Goal: Navigation & Orientation: Find specific page/section

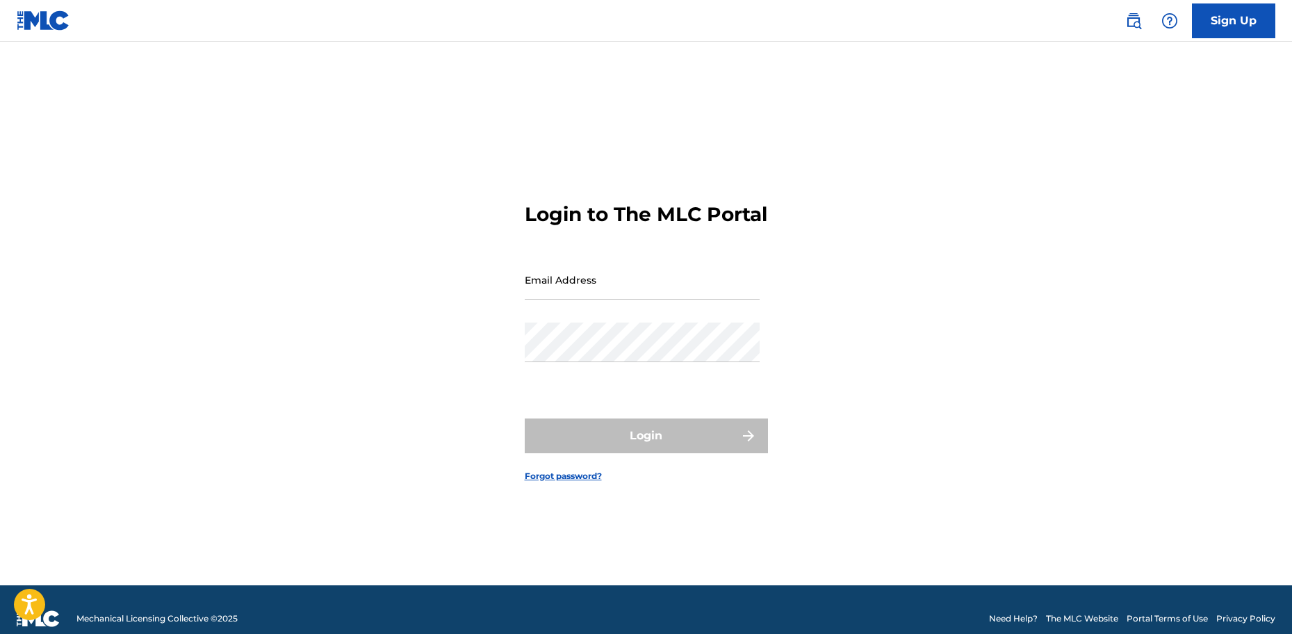
type input "[EMAIL_ADDRESS][DOMAIN_NAME]"
click at [628, 445] on div "Login" at bounding box center [646, 435] width 243 height 35
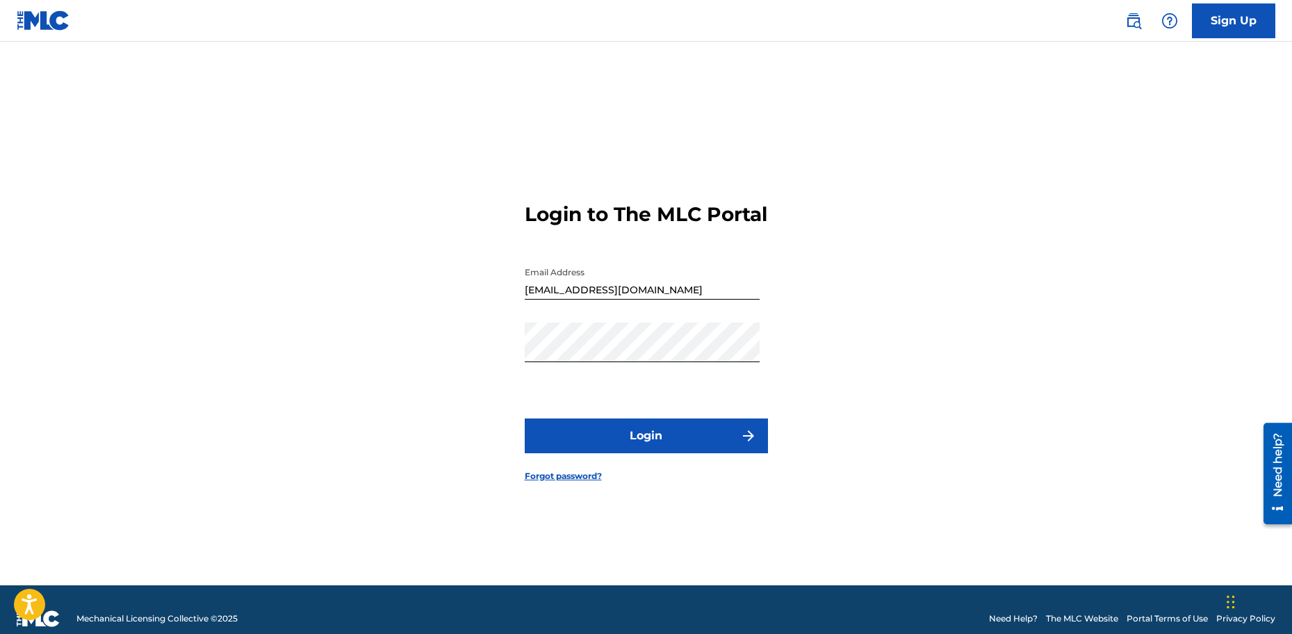
click at [720, 444] on button "Login" at bounding box center [646, 435] width 243 height 35
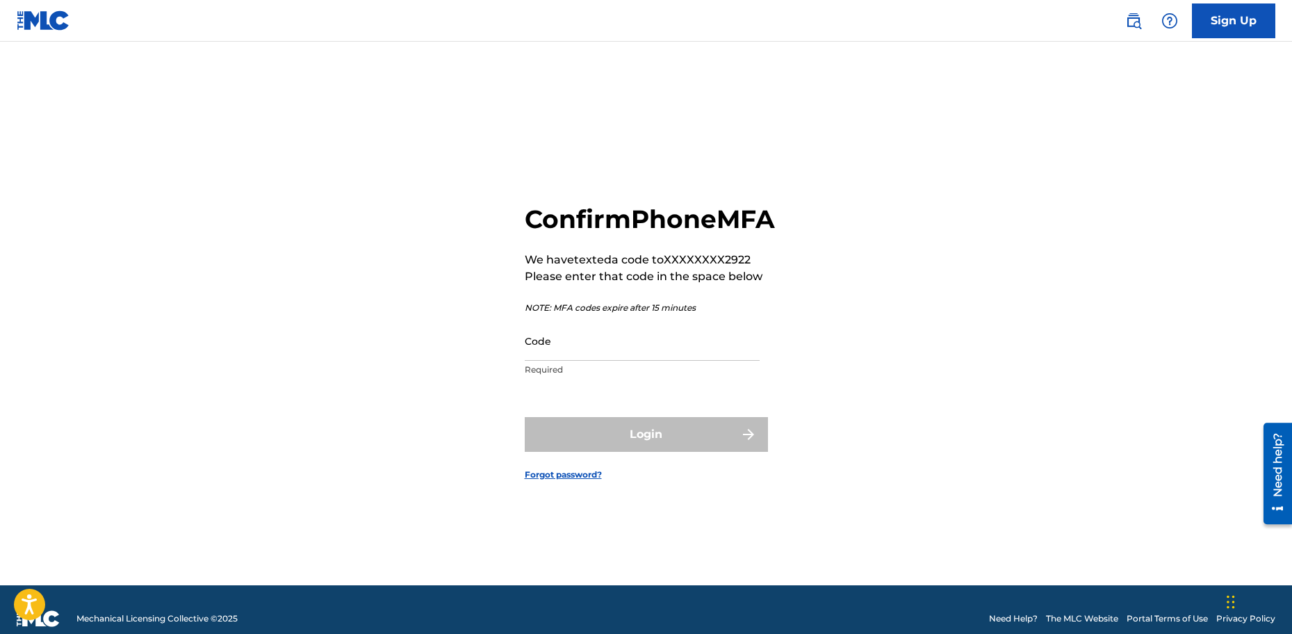
click at [586, 361] on input "Code" at bounding box center [642, 341] width 235 height 40
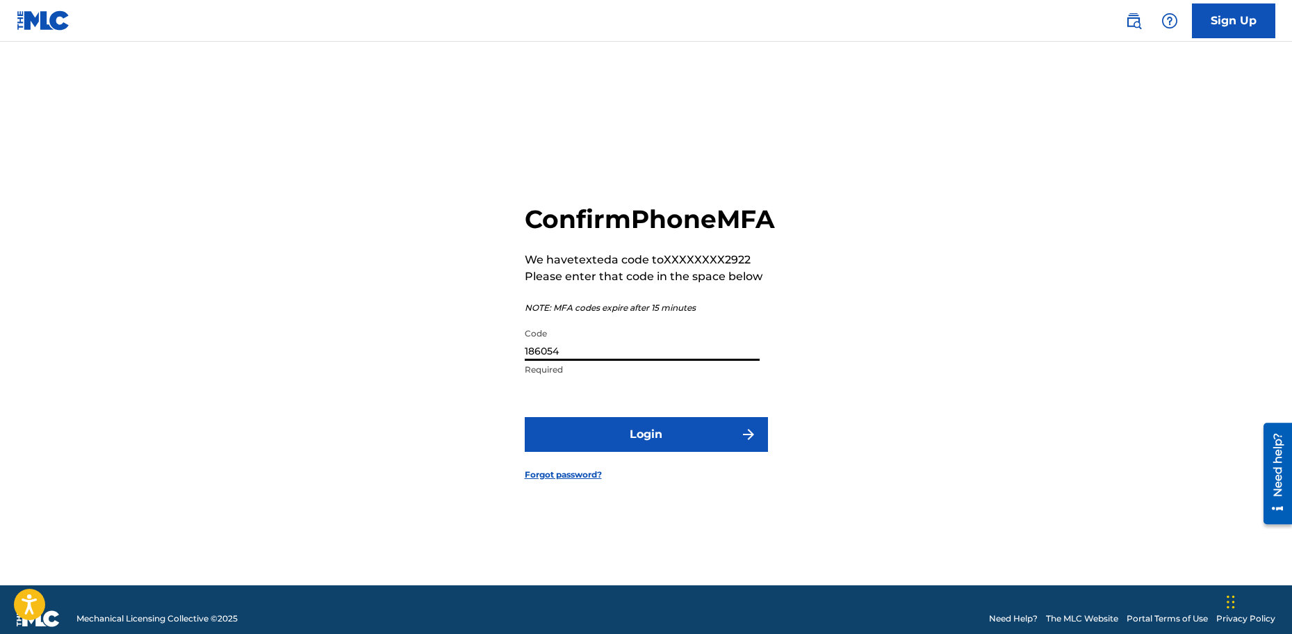
type input "186054"
click at [525, 417] on button "Login" at bounding box center [646, 434] width 243 height 35
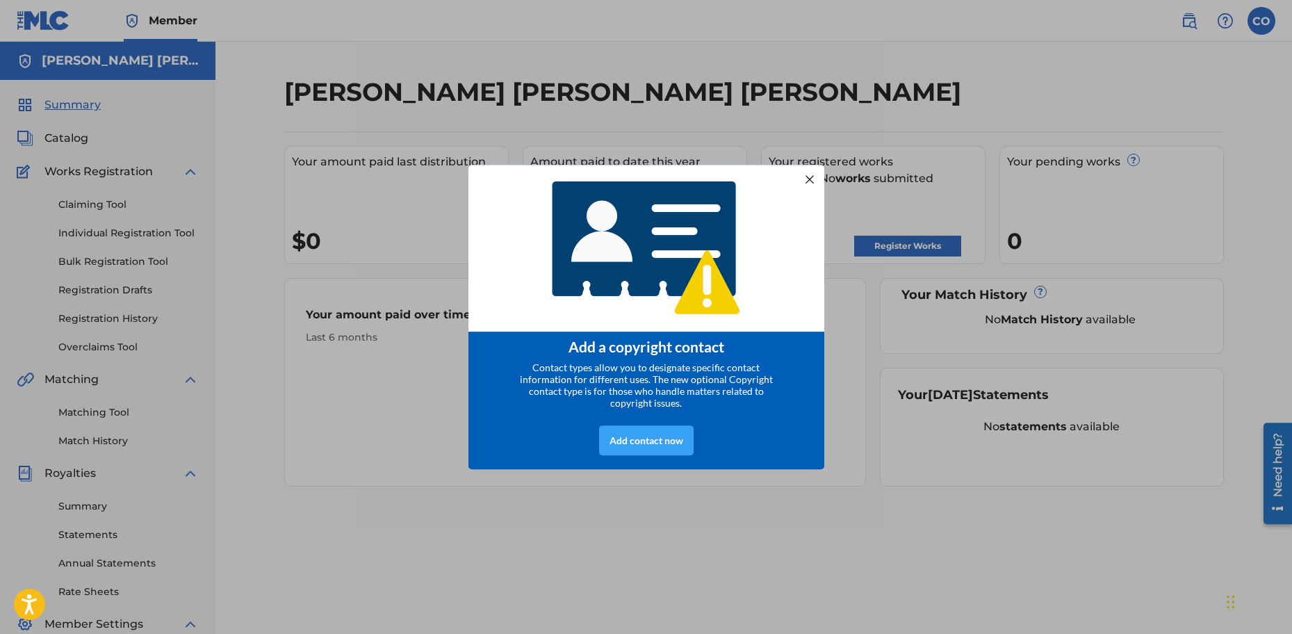
click at [643, 442] on div "Add contact now" at bounding box center [646, 440] width 95 height 30
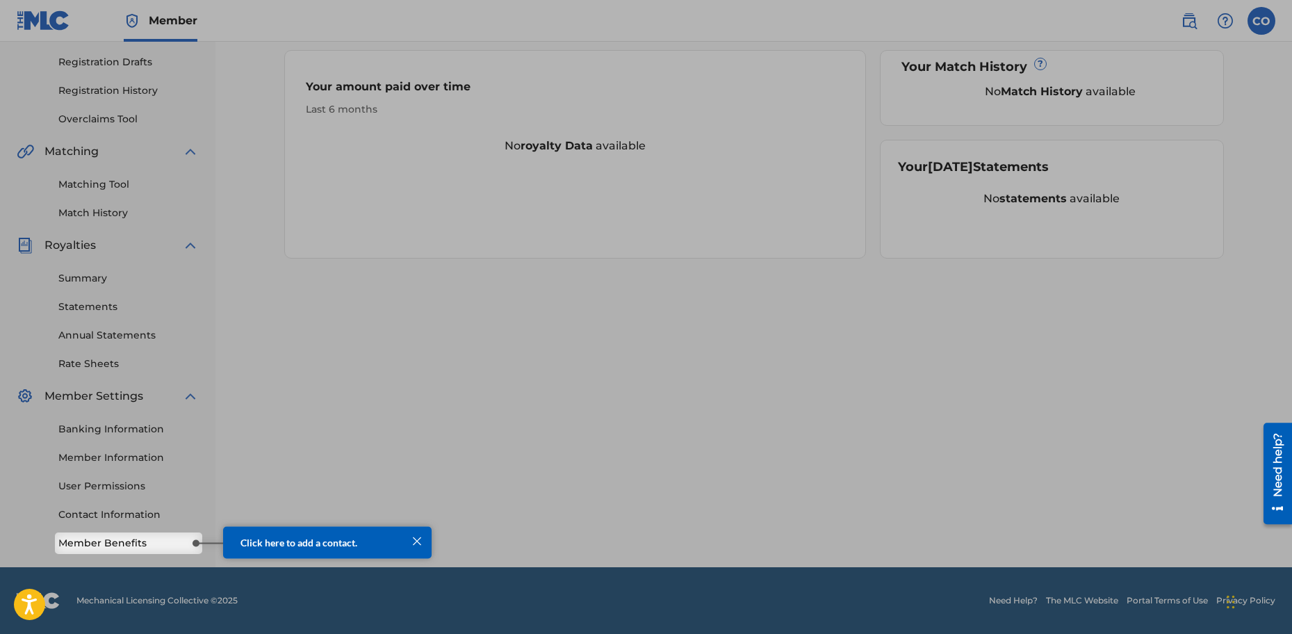
click at [116, 543] on link "Member Benefits" at bounding box center [128, 543] width 140 height 15
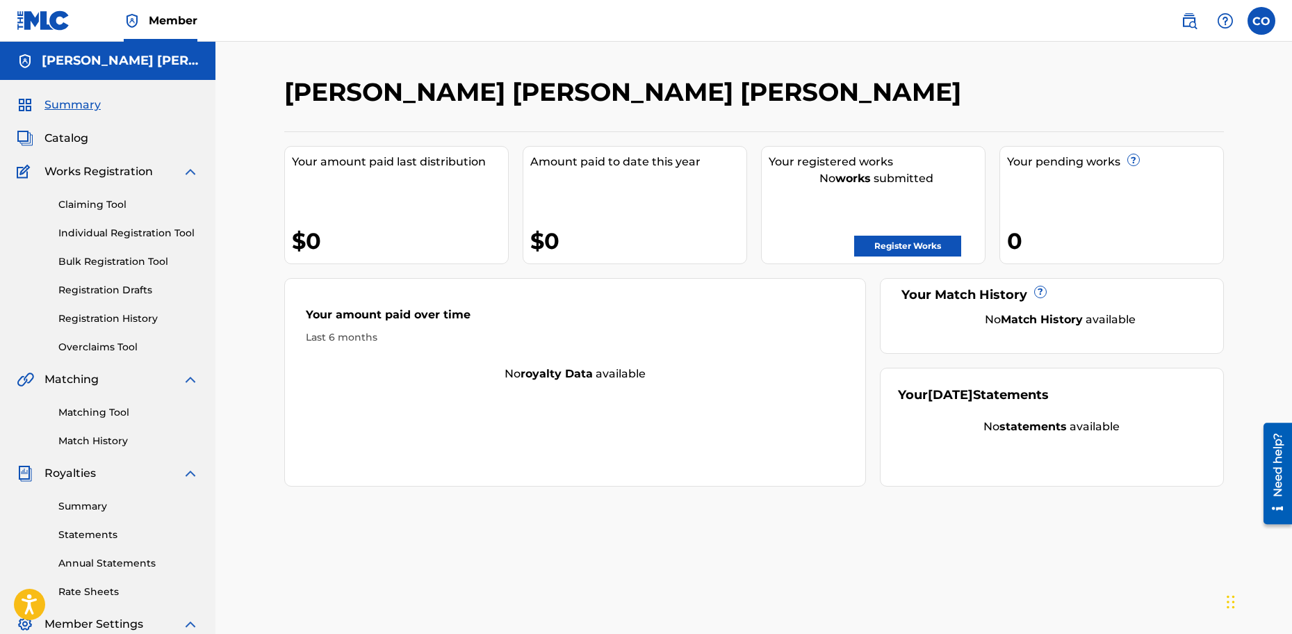
click at [384, 361] on div "Your amount paid over time Last 6 months" at bounding box center [575, 326] width 581 height 80
click at [94, 202] on link "Claiming Tool" at bounding box center [128, 204] width 140 height 15
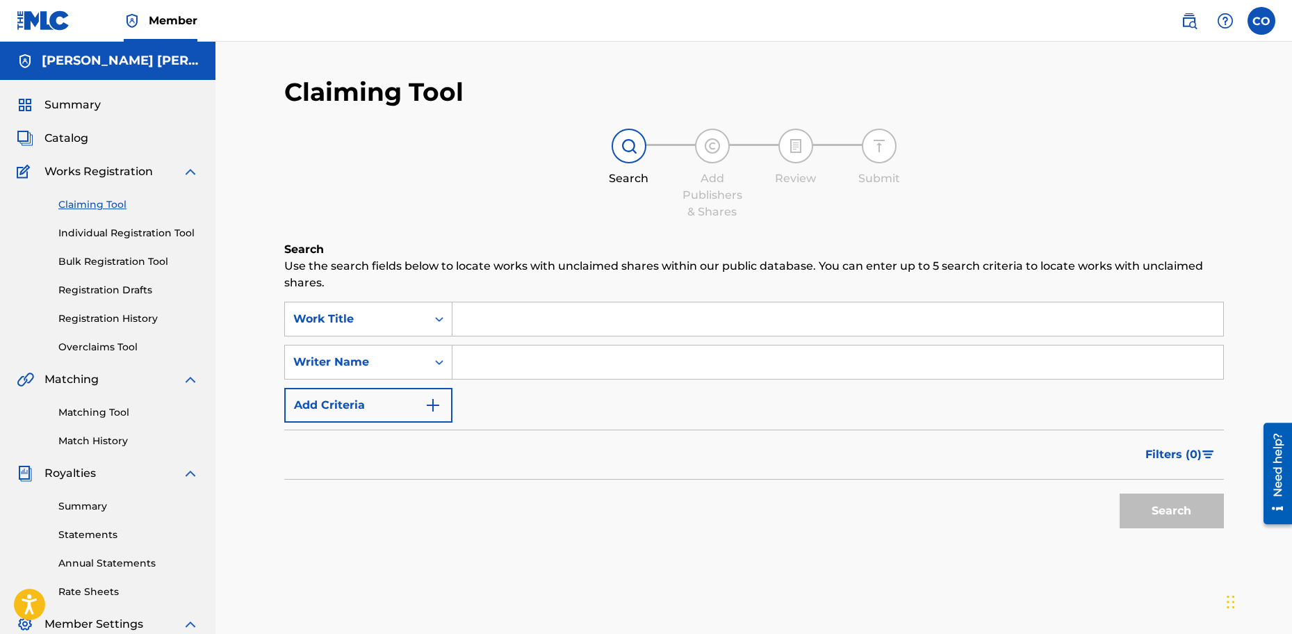
click at [107, 270] on div "Claiming Tool Individual Registration Tool Bulk Registration Tool Registration …" at bounding box center [108, 267] width 182 height 174
click at [107, 256] on link "Bulk Registration Tool" at bounding box center [128, 261] width 140 height 15
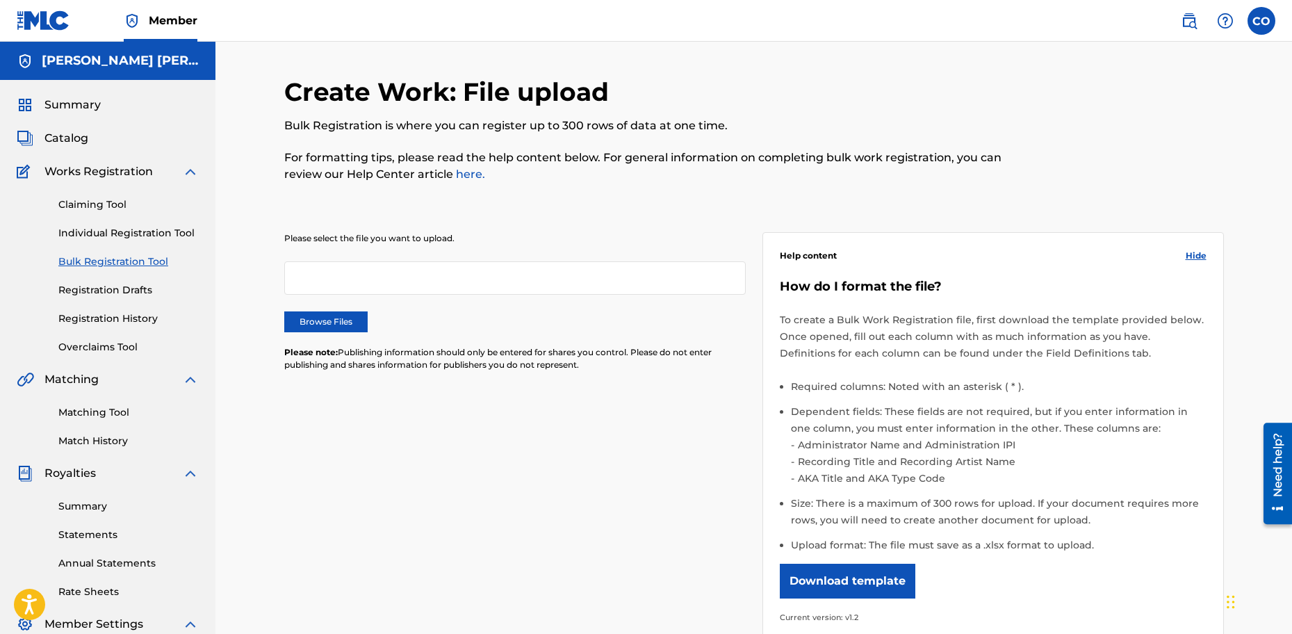
click at [115, 322] on link "Registration History" at bounding box center [128, 318] width 140 height 15
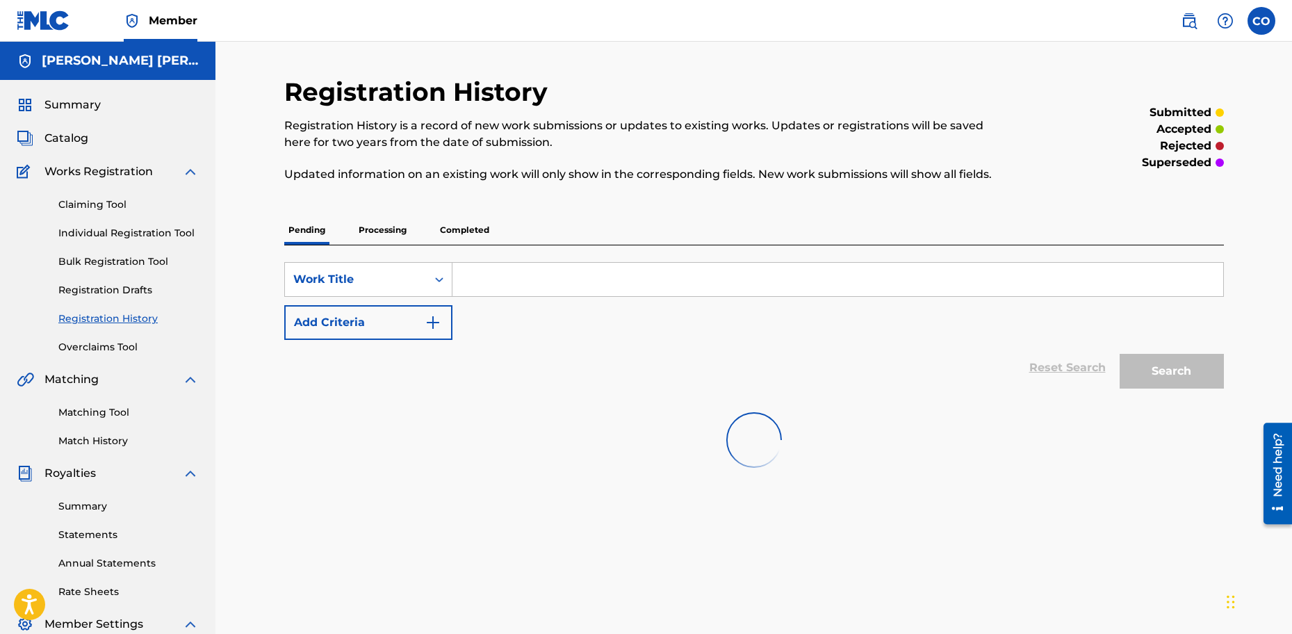
click at [95, 350] on link "Overclaims Tool" at bounding box center [128, 347] width 140 height 15
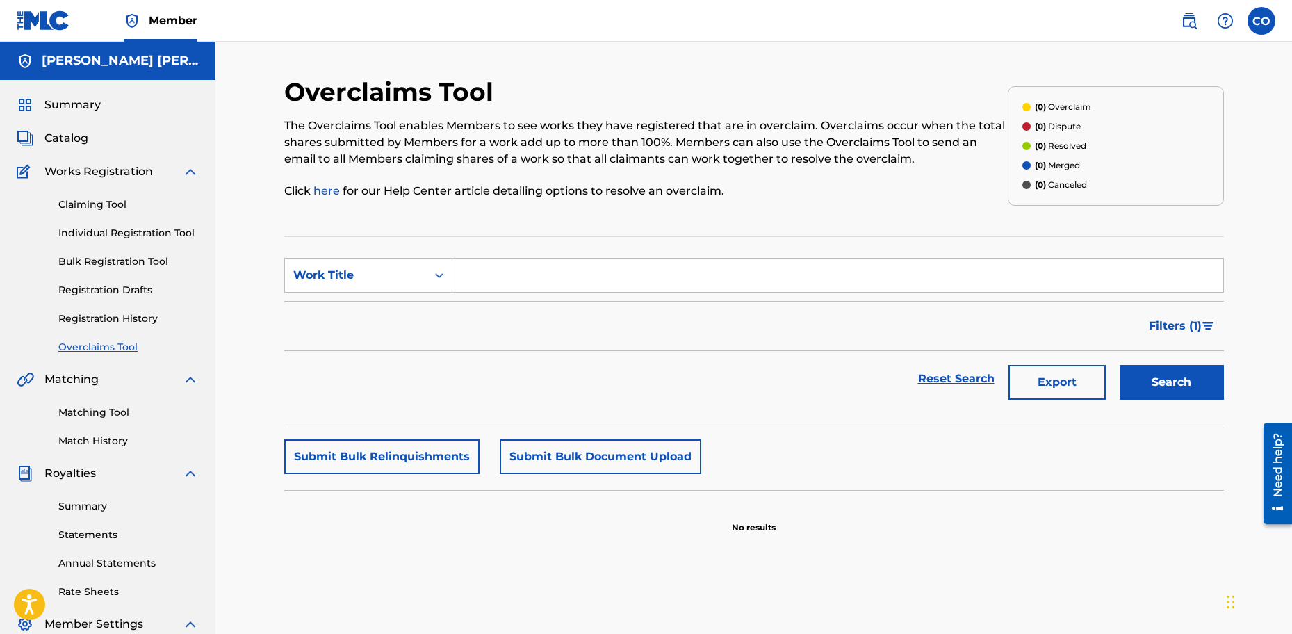
click at [129, 335] on div "Claiming Tool Individual Registration Tool Bulk Registration Tool Registration …" at bounding box center [108, 267] width 182 height 174
click at [190, 170] on img at bounding box center [190, 171] width 17 height 17
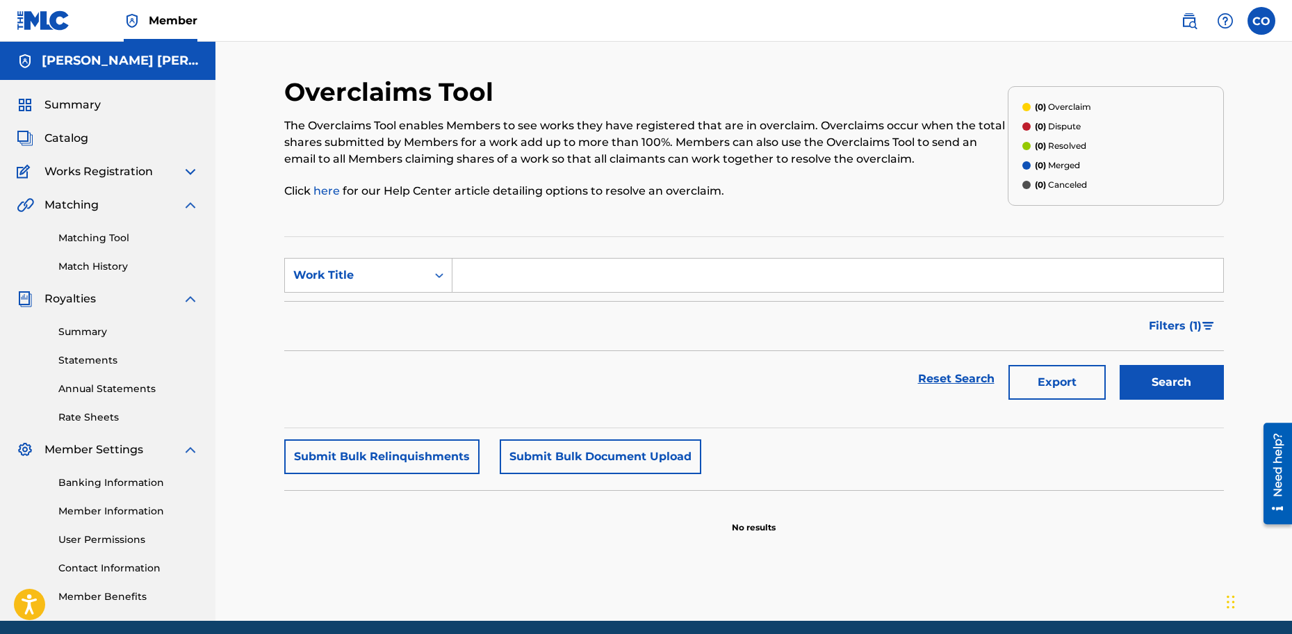
click at [85, 301] on span "Royalties" at bounding box center [69, 298] width 51 height 17
click at [85, 334] on link "Summary" at bounding box center [128, 332] width 140 height 15
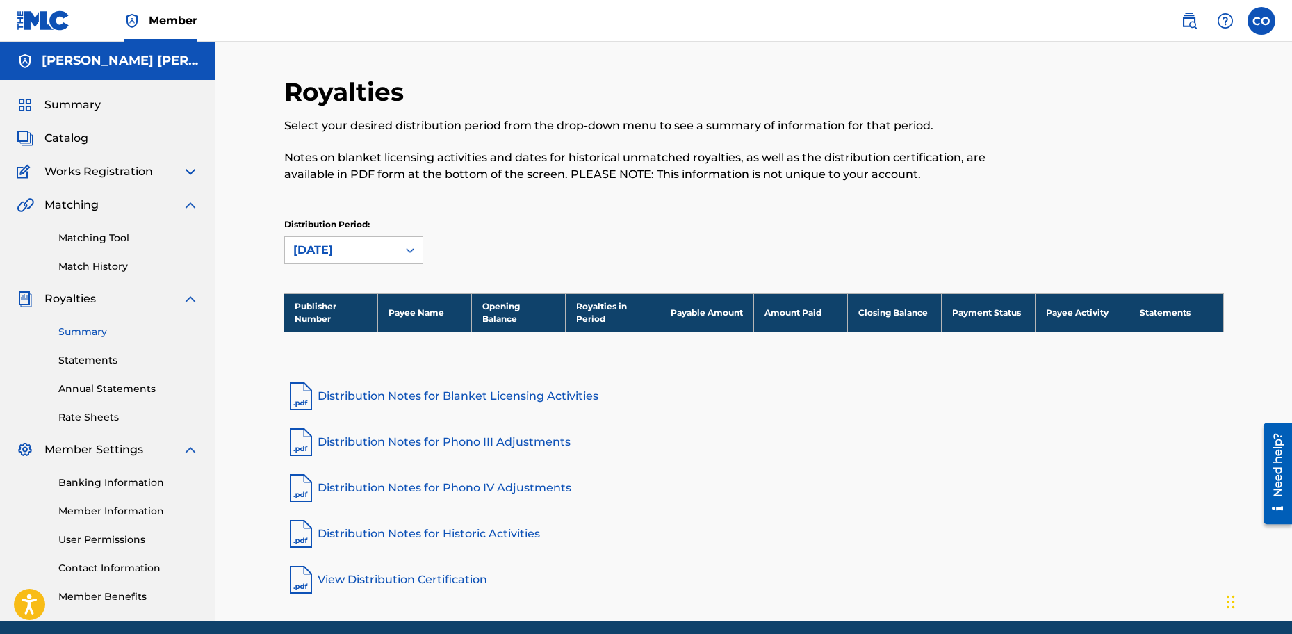
click at [90, 380] on div "Summary Statements Annual Statements Rate Sheets" at bounding box center [108, 365] width 182 height 117
click at [97, 407] on div "Summary Statements Annual Statements Rate Sheets" at bounding box center [108, 365] width 182 height 117
click at [76, 140] on span "Catalog" at bounding box center [66, 138] width 44 height 17
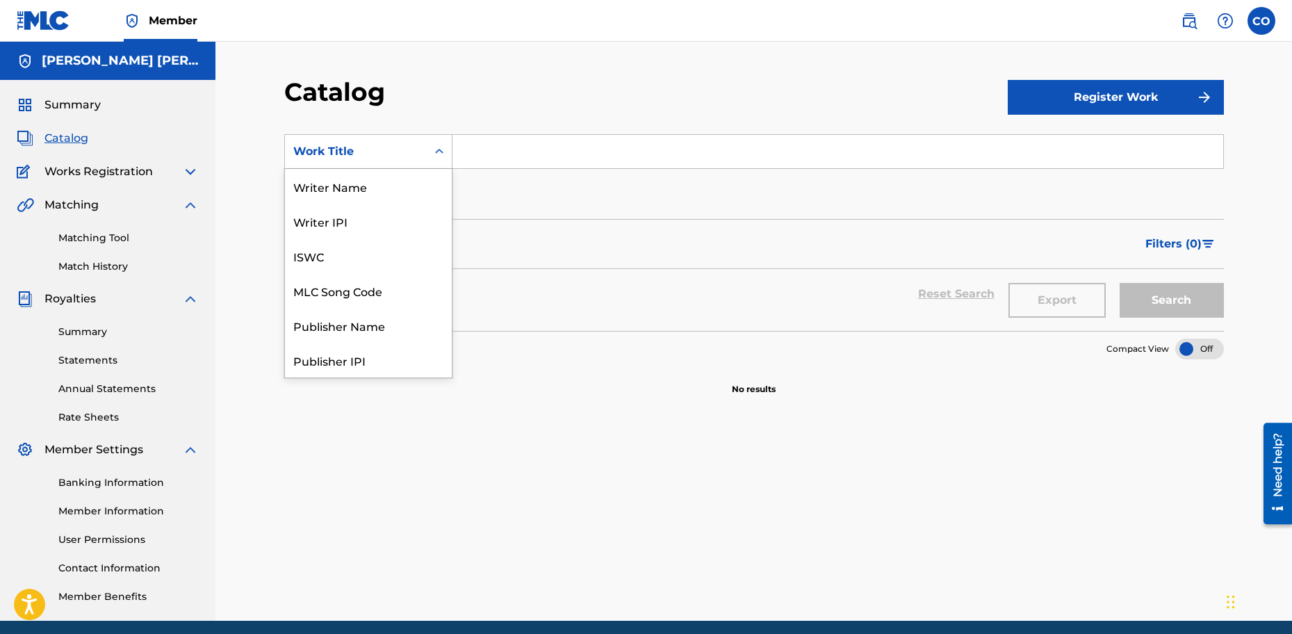
click at [449, 153] on div "Search Form" at bounding box center [439, 151] width 25 height 25
click at [318, 320] on div "ISRC" at bounding box center [368, 325] width 167 height 35
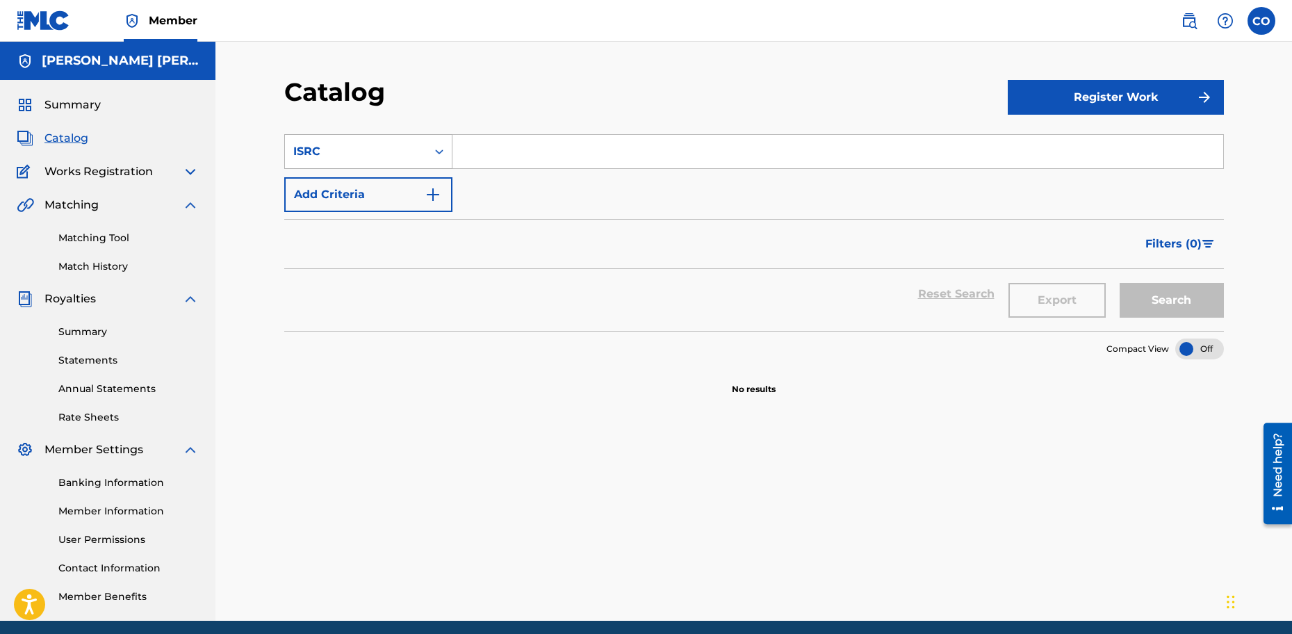
click at [426, 153] on div "ISRC" at bounding box center [368, 151] width 168 height 35
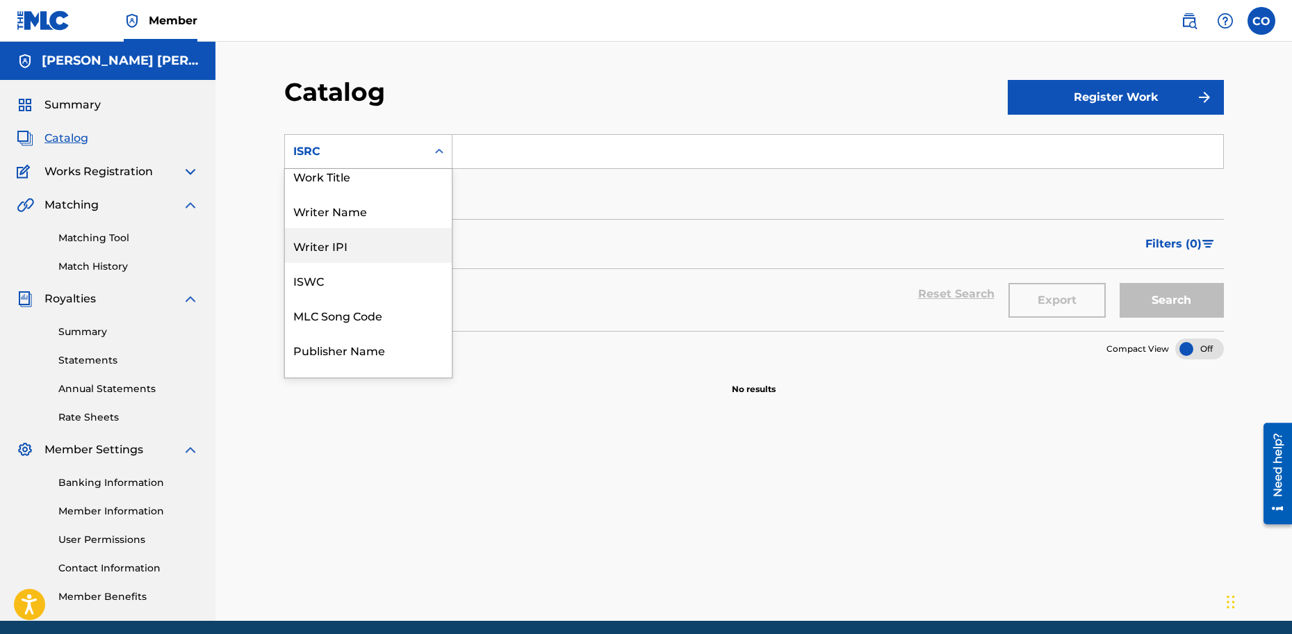
scroll to position [0, 0]
